Goal: Understand process/instructions: Learn how to perform a task or action

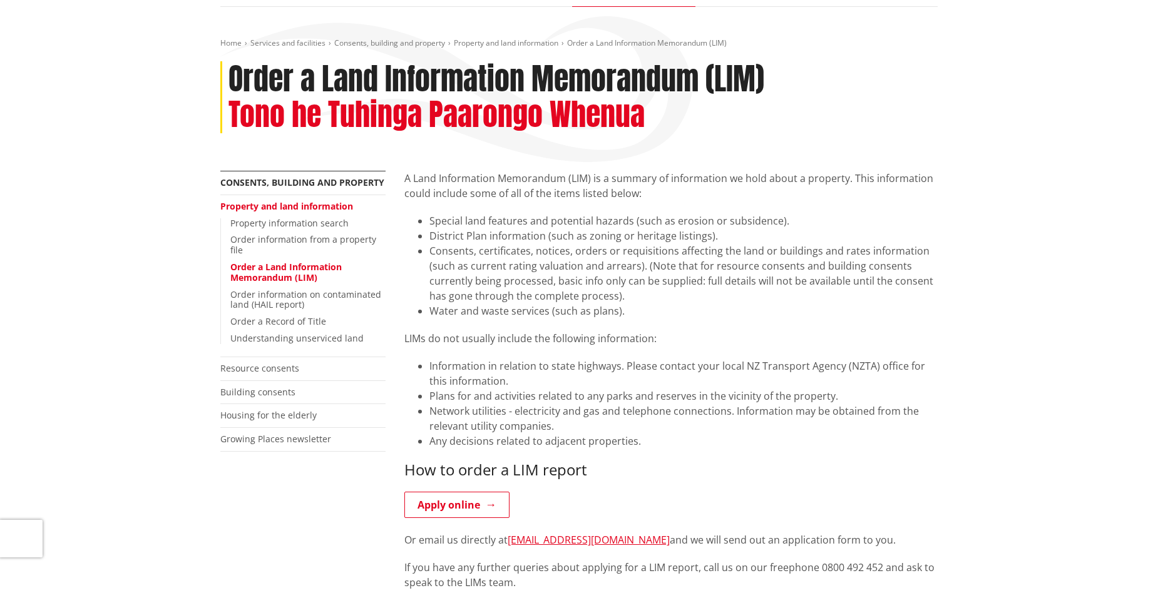
scroll to position [125, 0]
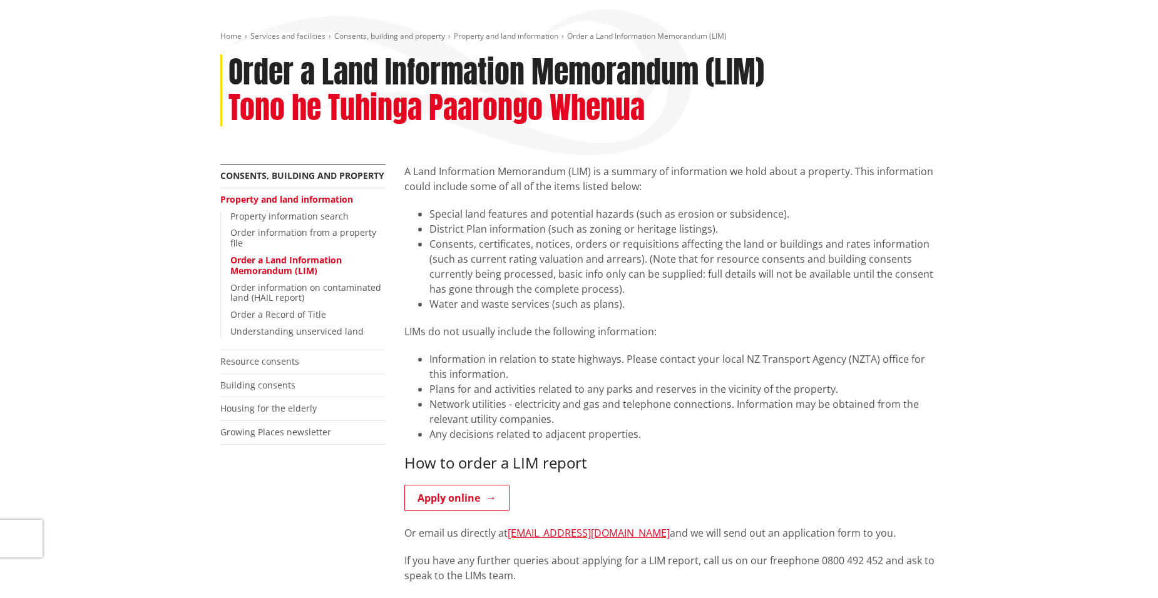
click at [273, 391] on link "Building consents" at bounding box center [257, 385] width 75 height 12
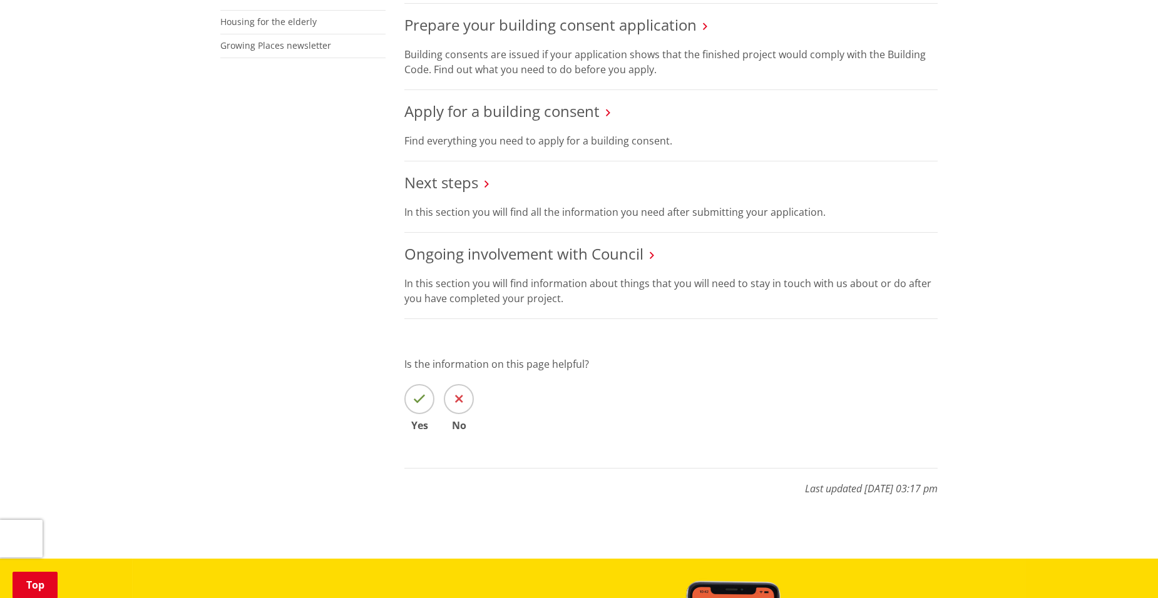
scroll to position [125, 0]
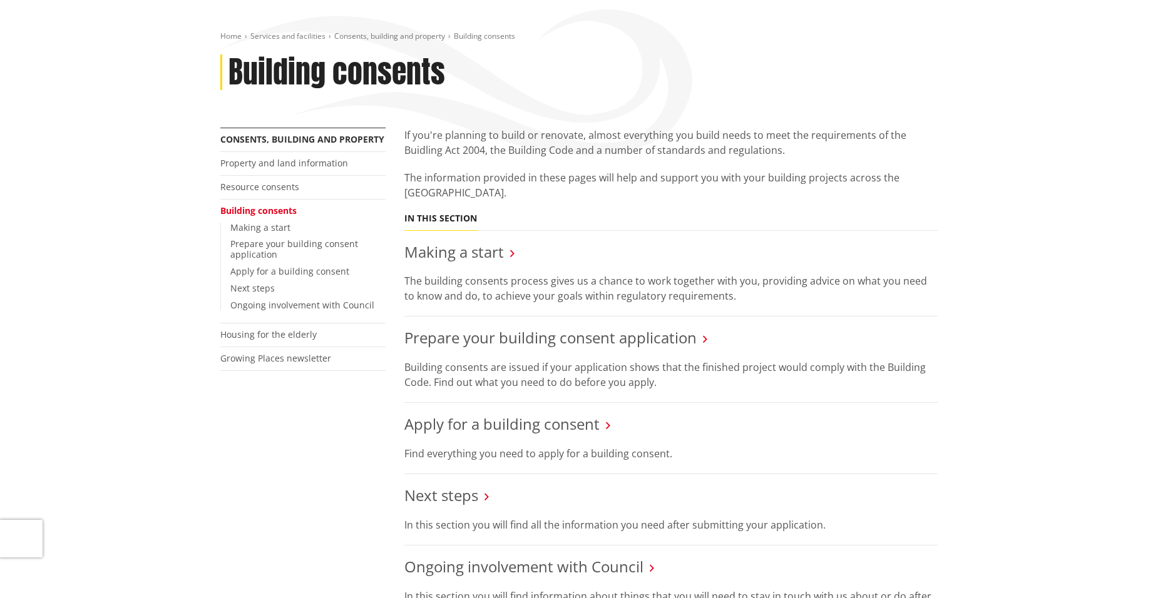
click at [462, 252] on link "Making a start" at bounding box center [454, 252] width 100 height 21
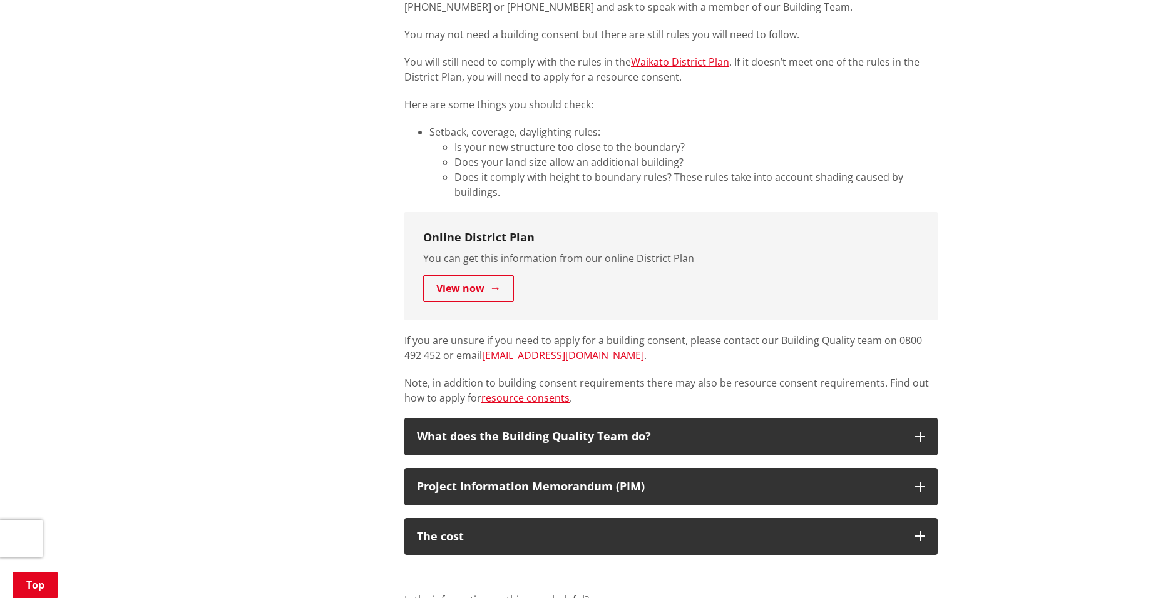
scroll to position [751, 0]
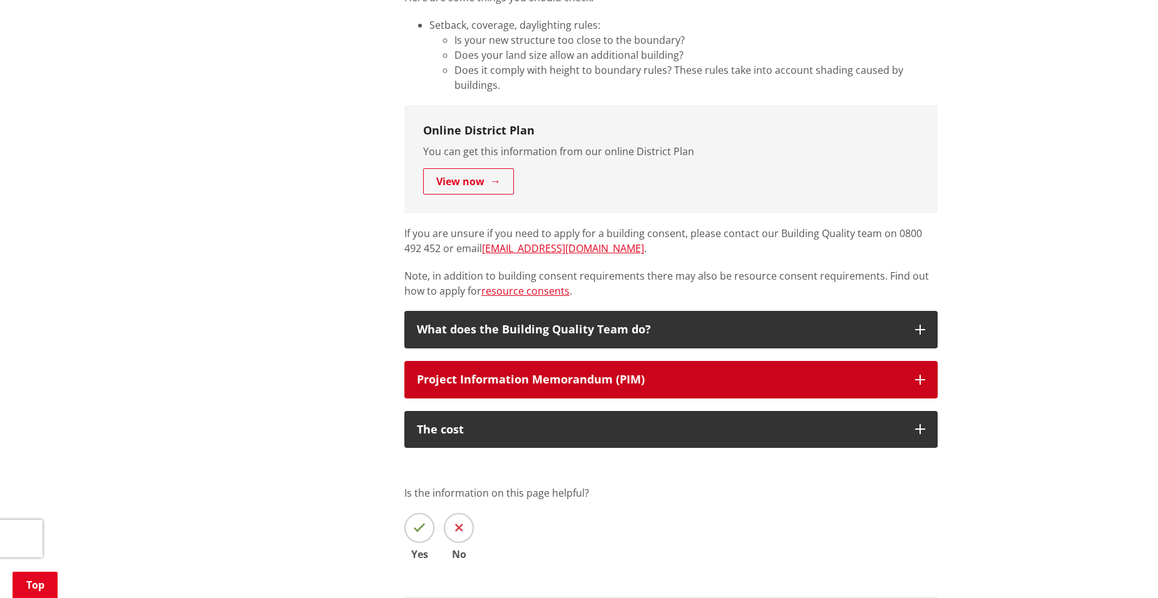
click at [576, 374] on div "Project Information Memorandum (PIM)" at bounding box center [660, 380] width 486 height 13
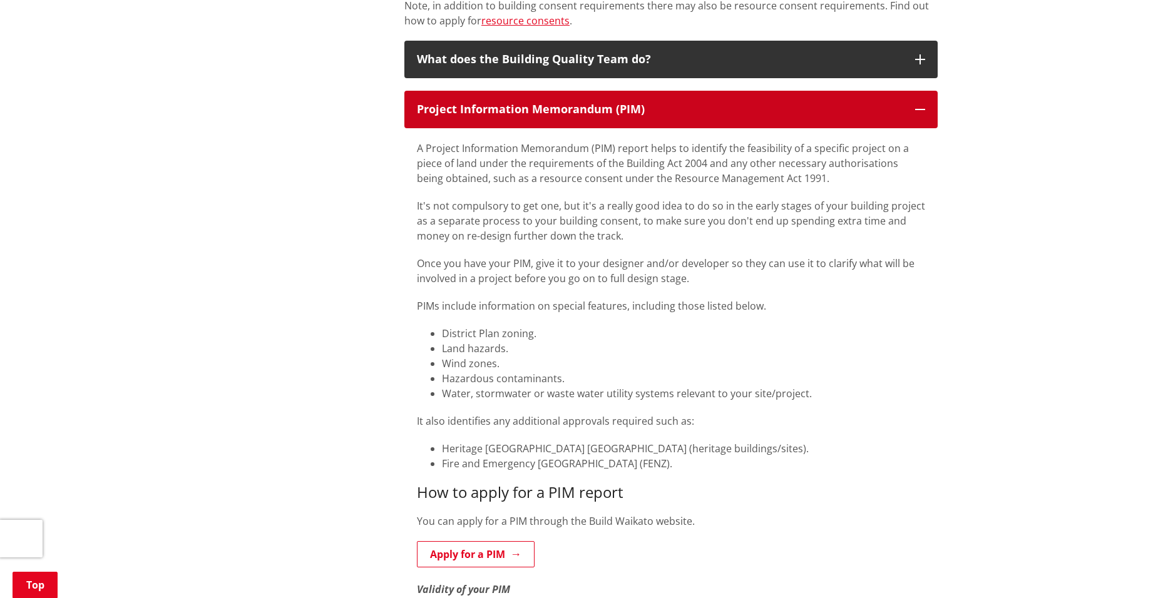
scroll to position [1001, 0]
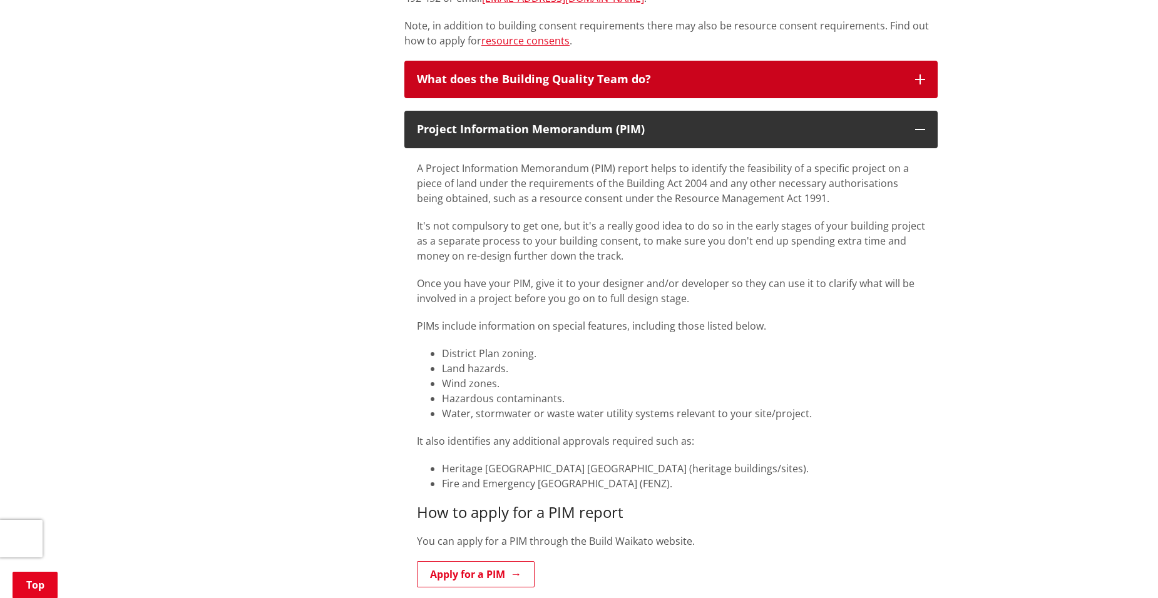
click at [734, 78] on div "What does the Building Quality Team do?" at bounding box center [660, 79] width 486 height 13
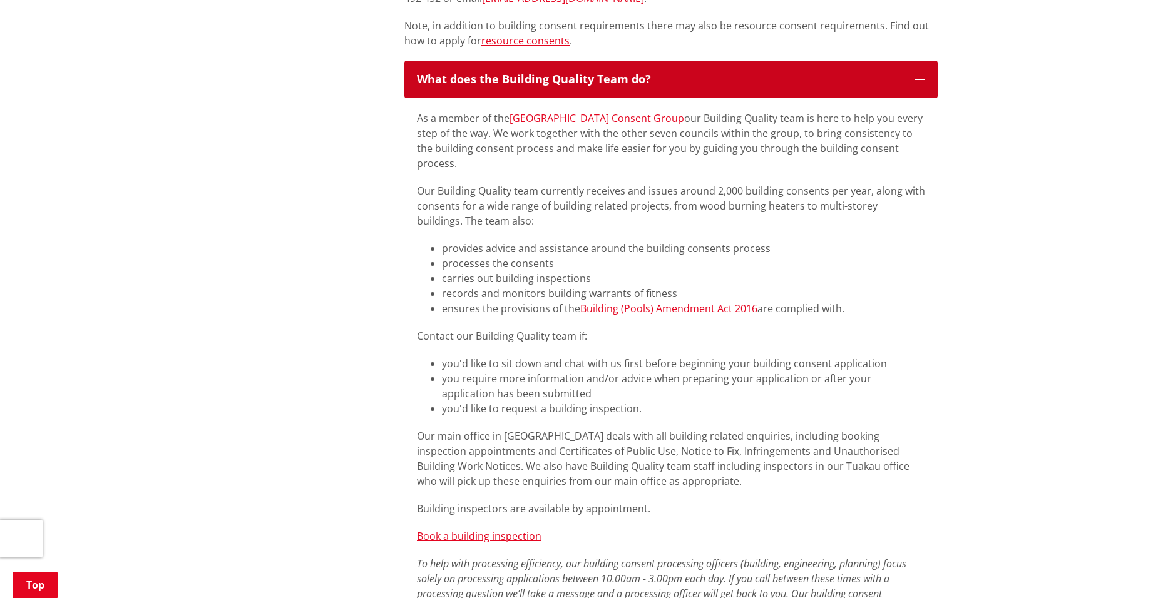
click at [724, 79] on div "What does the Building Quality Team do?" at bounding box center [660, 79] width 486 height 13
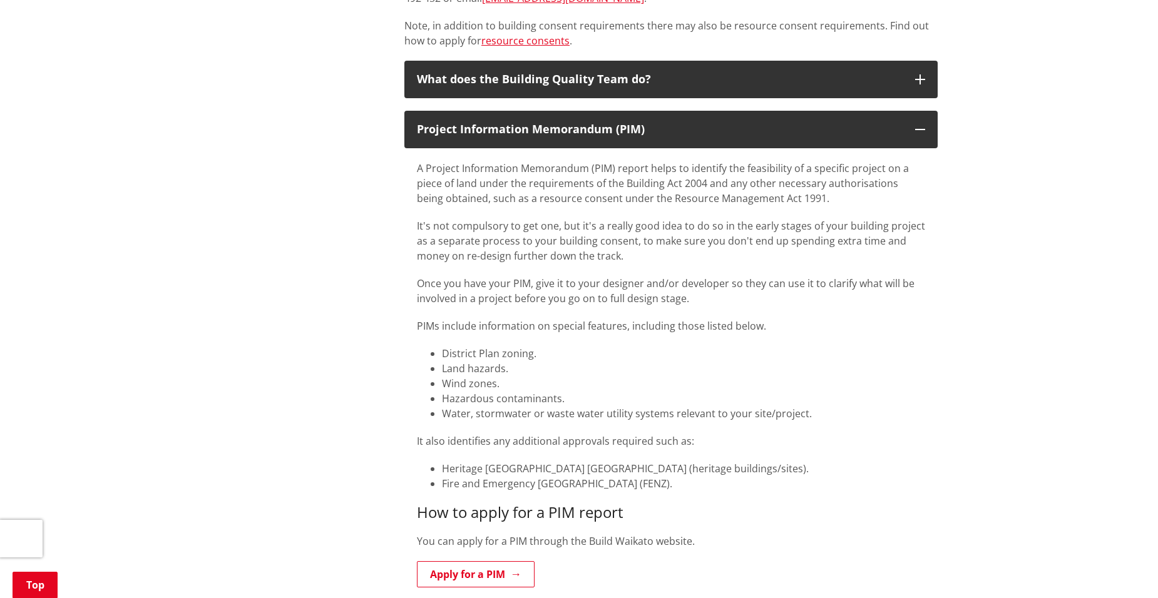
click at [1022, 192] on div "Home Services and facilities Consents, building and property Building consents …" at bounding box center [579, 181] width 1158 height 2115
click at [846, 198] on p "A Project Information Memorandum (PIM) report helps to identify the feasibility…" at bounding box center [671, 183] width 508 height 45
click at [276, 126] on div "More from this section Consents, building and property Property and land inform…" at bounding box center [579, 219] width 736 height 1937
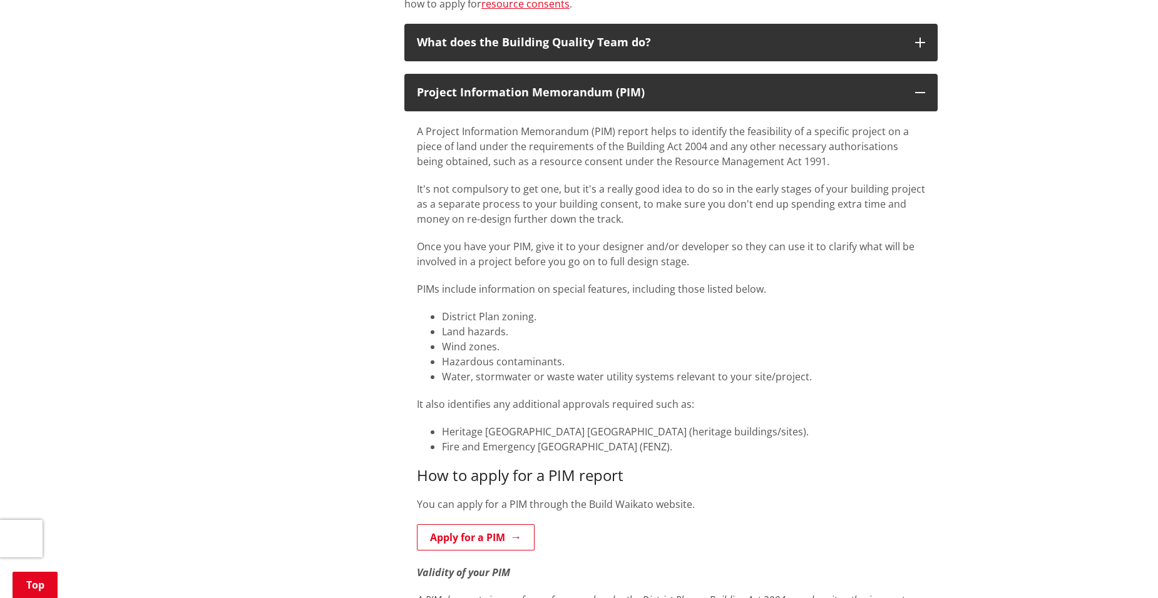
scroll to position [1064, 0]
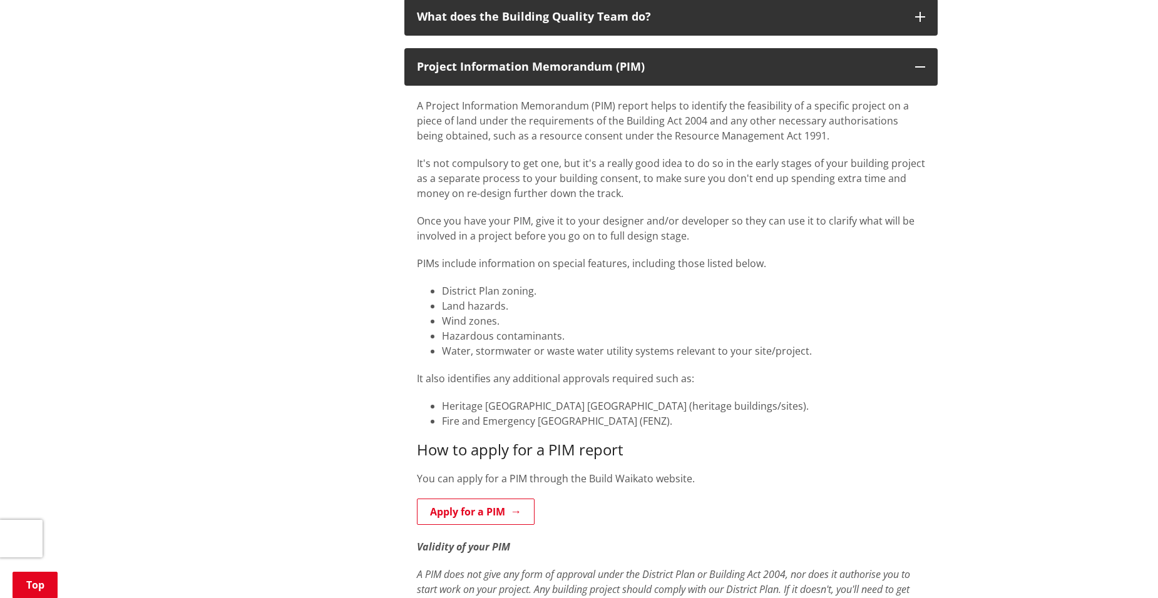
drag, startPoint x: 498, startPoint y: 513, endPoint x: 616, endPoint y: 473, distance: 124.7
click at [498, 513] on link "Apply for a PIM" at bounding box center [476, 512] width 118 height 26
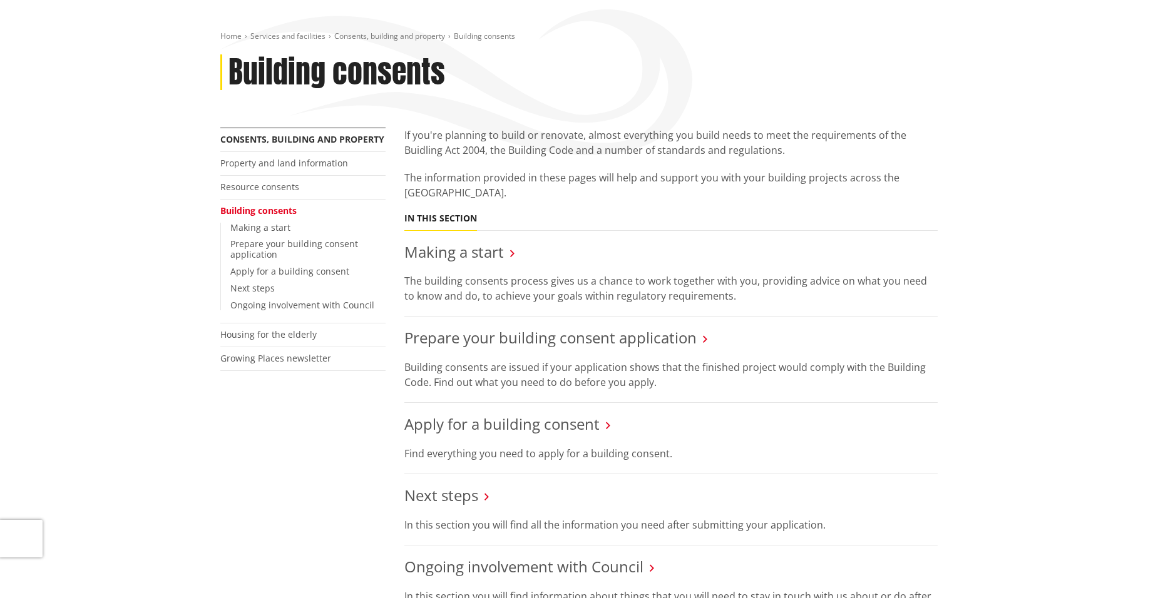
scroll to position [125, 0]
click at [271, 229] on link "Making a start" at bounding box center [260, 228] width 60 height 12
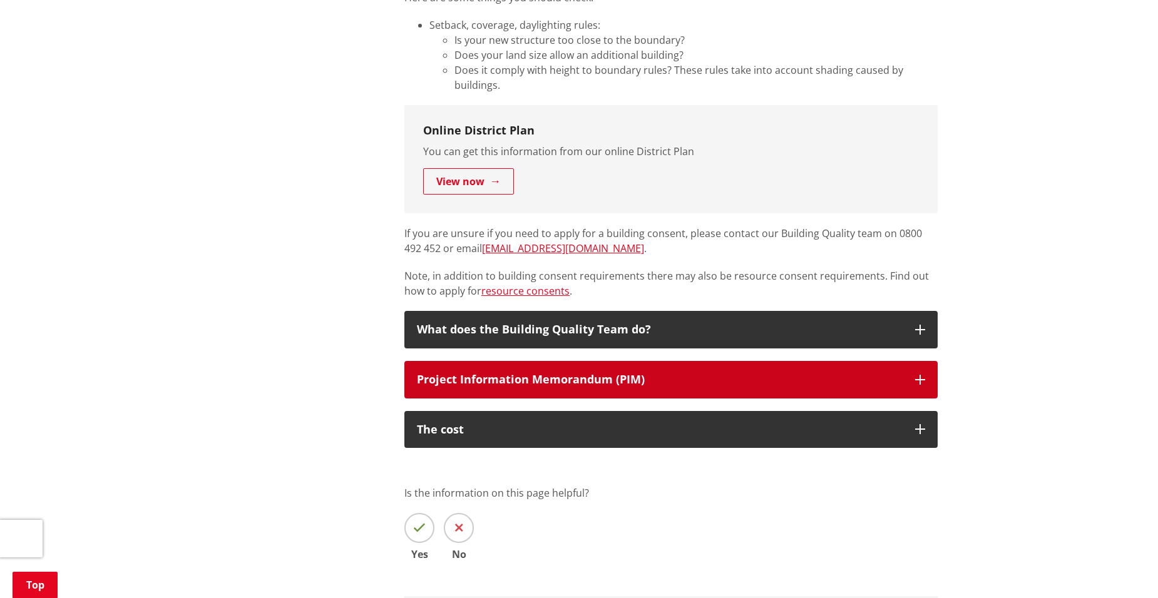
click at [667, 381] on div "Project Information Memorandum (PIM)" at bounding box center [660, 380] width 486 height 13
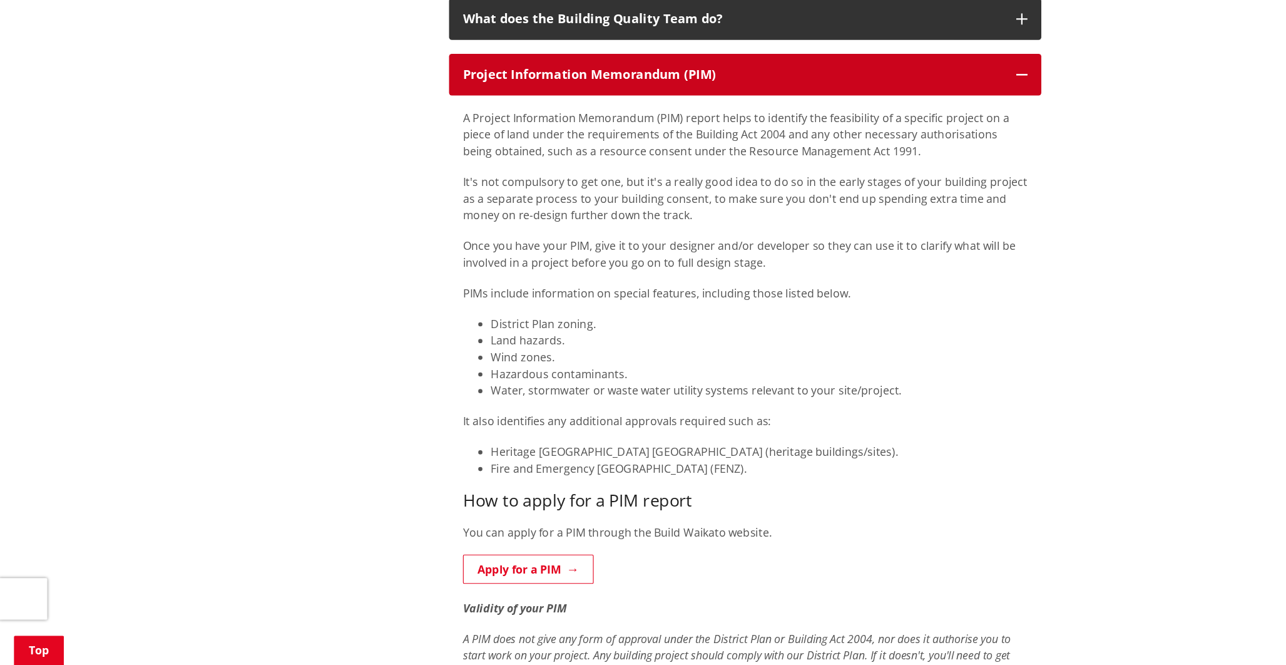
scroll to position [1127, 0]
